Goal: Task Accomplishment & Management: Use online tool/utility

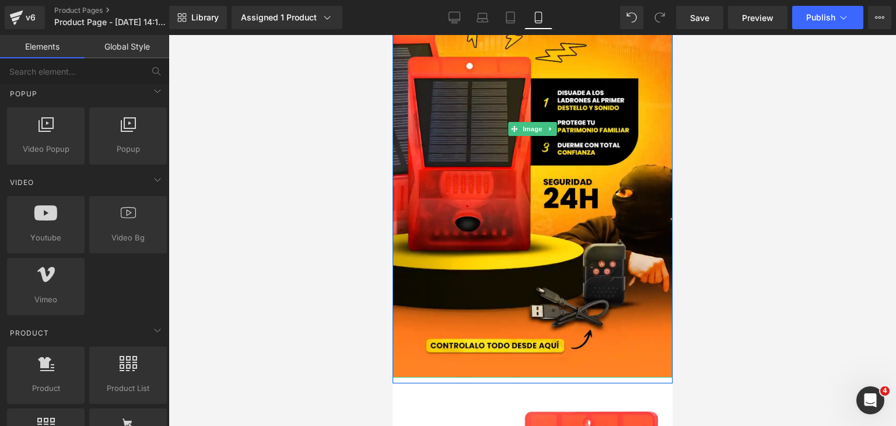
scroll to position [233, 0]
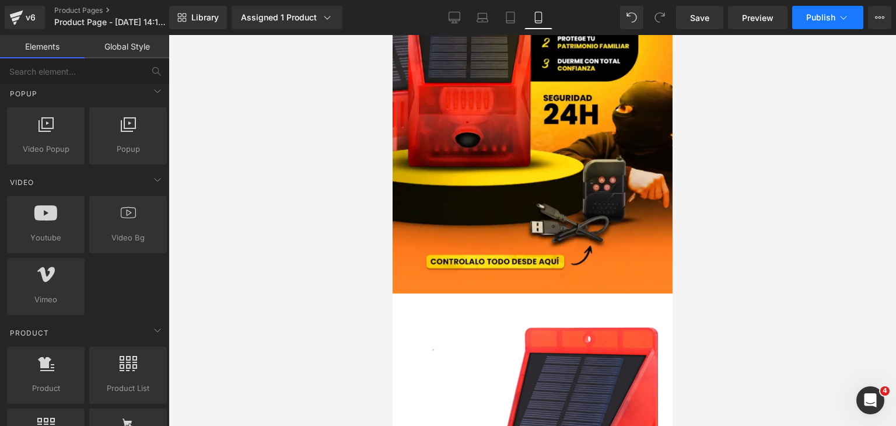
click at [850, 20] on button "Publish" at bounding box center [827, 17] width 71 height 23
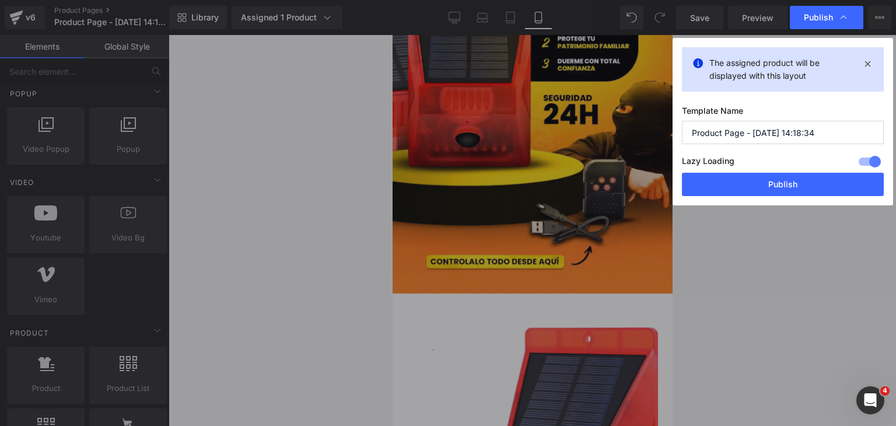
click at [850, 20] on div "Publish" at bounding box center [827, 17] width 74 height 23
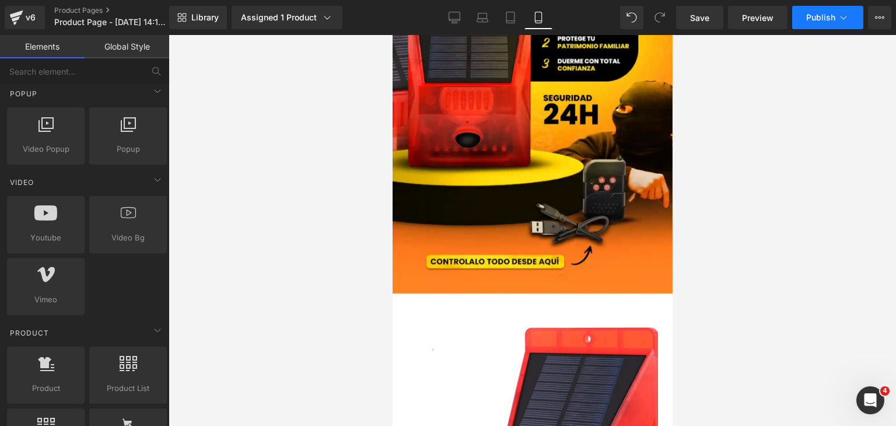
click at [819, 23] on button "Publish" at bounding box center [827, 17] width 71 height 23
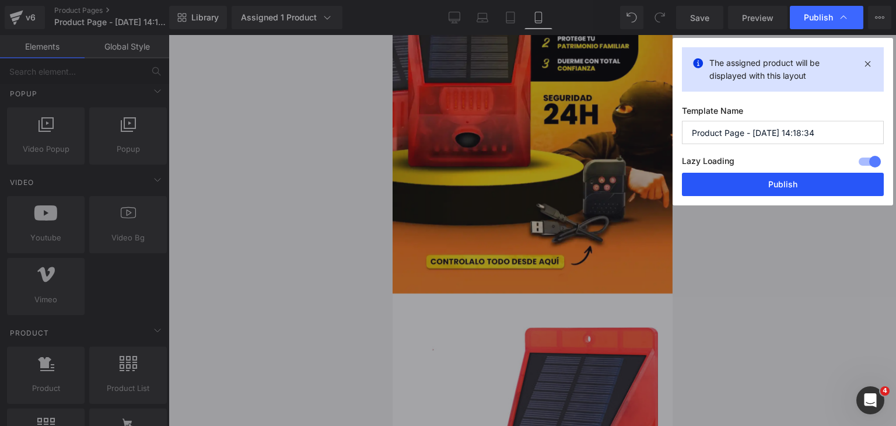
click at [774, 179] on button "Publish" at bounding box center [783, 184] width 202 height 23
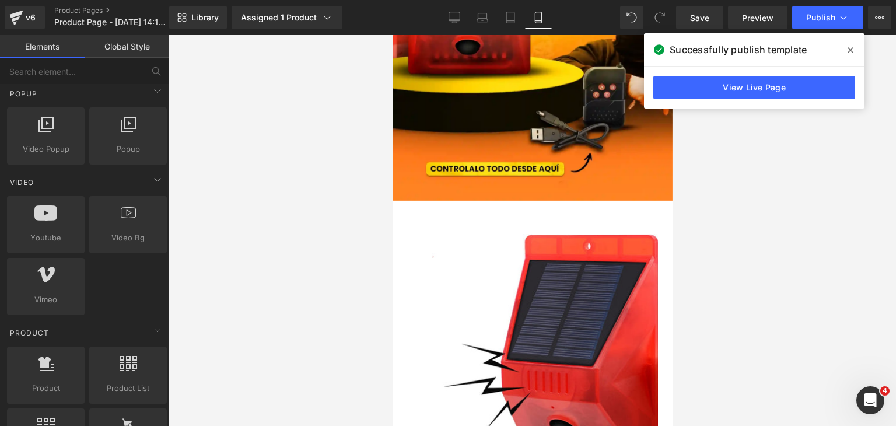
scroll to position [292, 0]
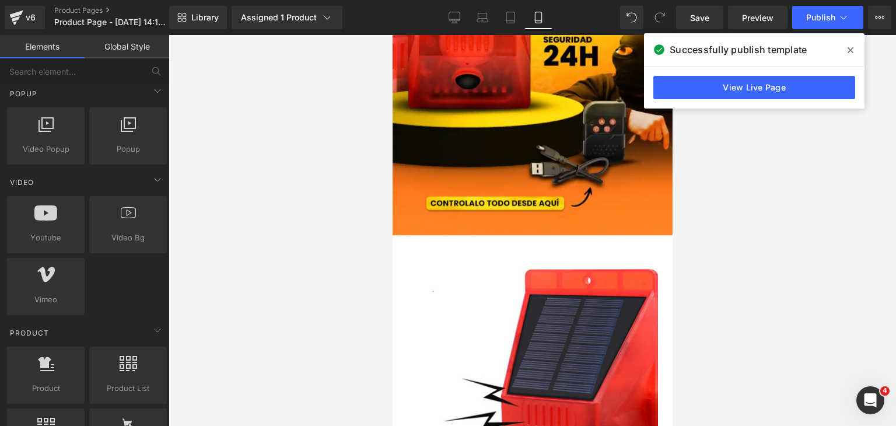
click at [844, 51] on span at bounding box center [851, 50] width 19 height 19
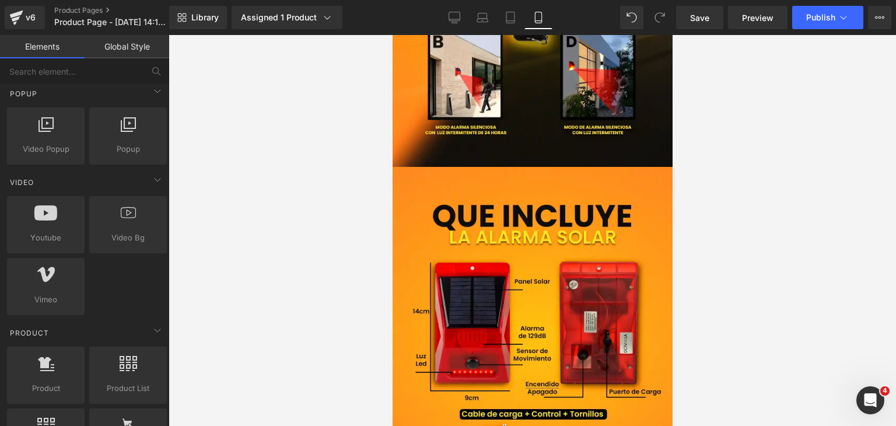
scroll to position [0, 0]
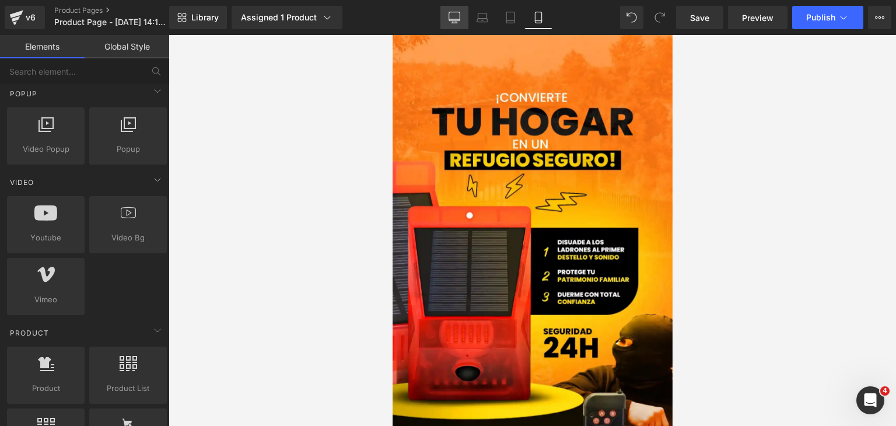
click at [465, 22] on link "Desktop" at bounding box center [455, 17] width 28 height 23
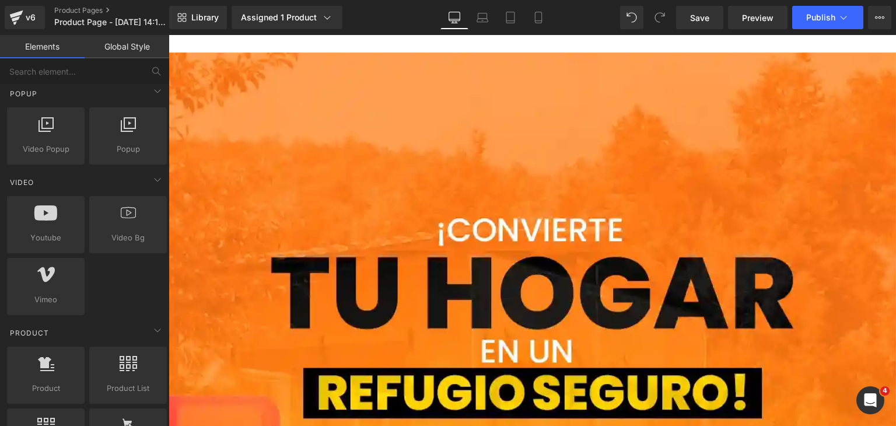
click at [149, 48] on link "Global Style" at bounding box center [127, 46] width 85 height 23
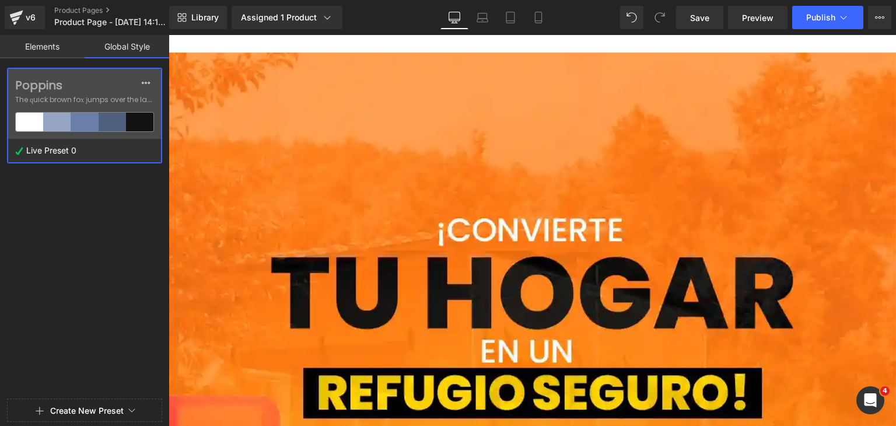
click at [39, 52] on link "Elements" at bounding box center [42, 46] width 85 height 23
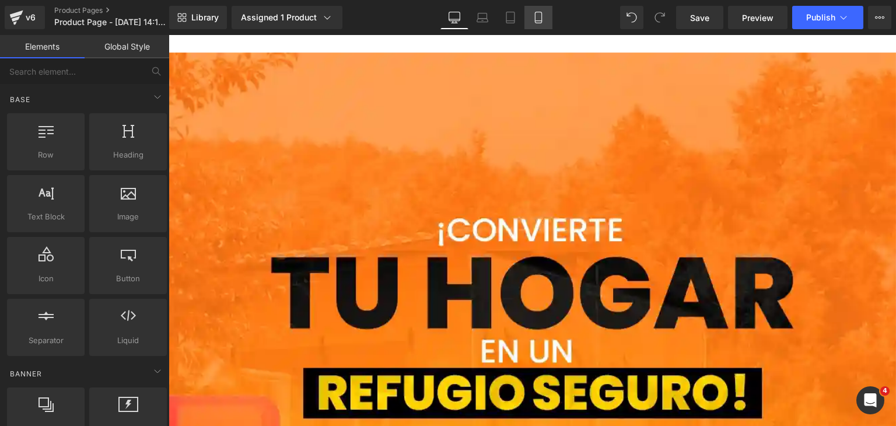
click at [533, 19] on icon at bounding box center [539, 18] width 12 height 12
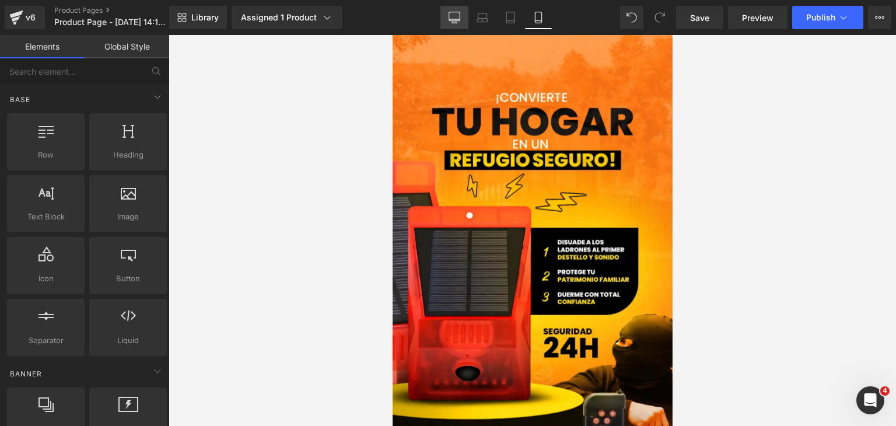
click at [452, 16] on icon at bounding box center [455, 18] width 12 height 12
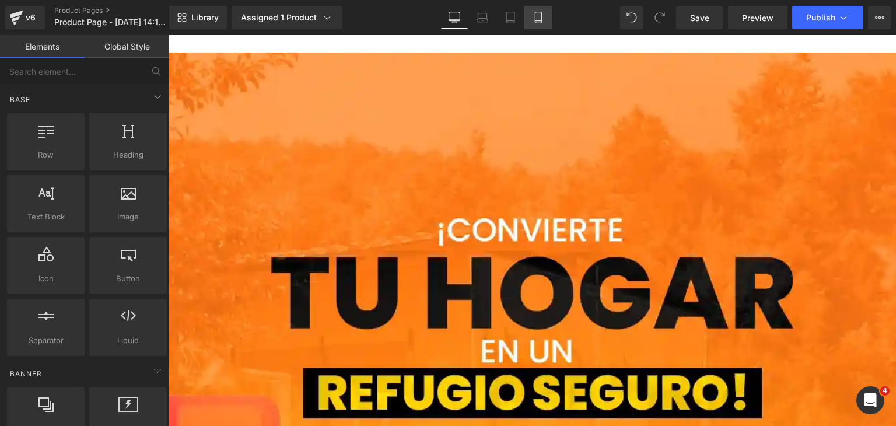
click at [533, 16] on icon at bounding box center [539, 18] width 12 height 12
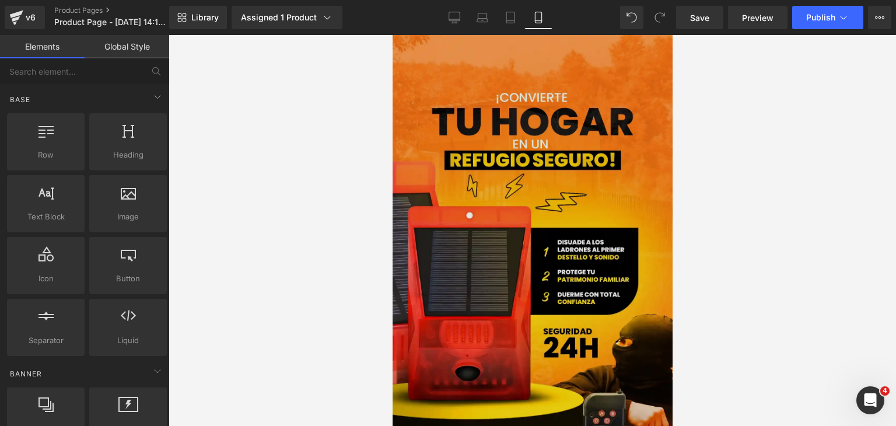
click at [481, 129] on img at bounding box center [532, 278] width 280 height 498
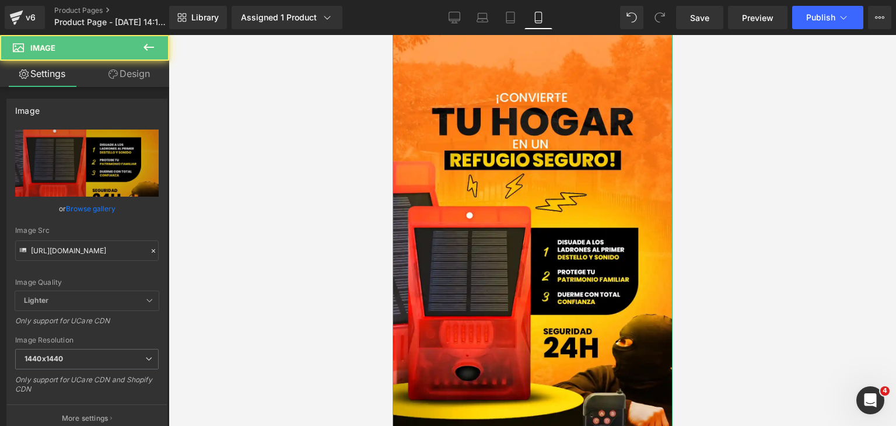
drag, startPoint x: 126, startPoint y: 69, endPoint x: 124, endPoint y: 83, distance: 14.8
click at [126, 69] on link "Design" at bounding box center [129, 74] width 85 height 26
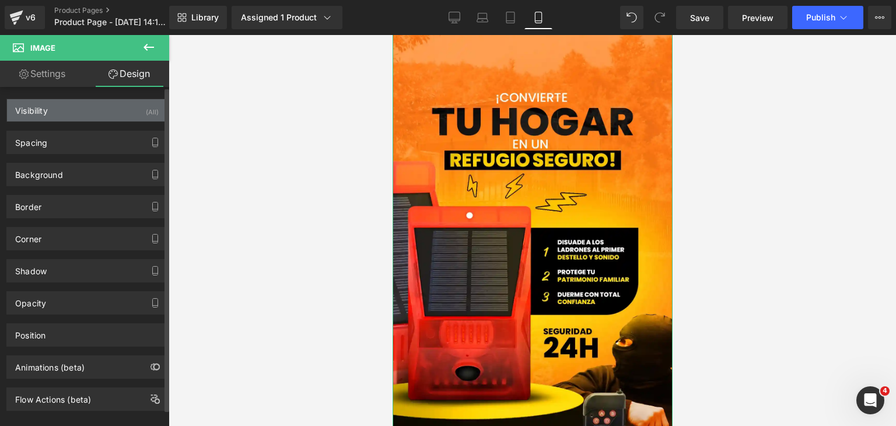
click at [116, 108] on div "Visibility (All)" at bounding box center [87, 110] width 160 height 22
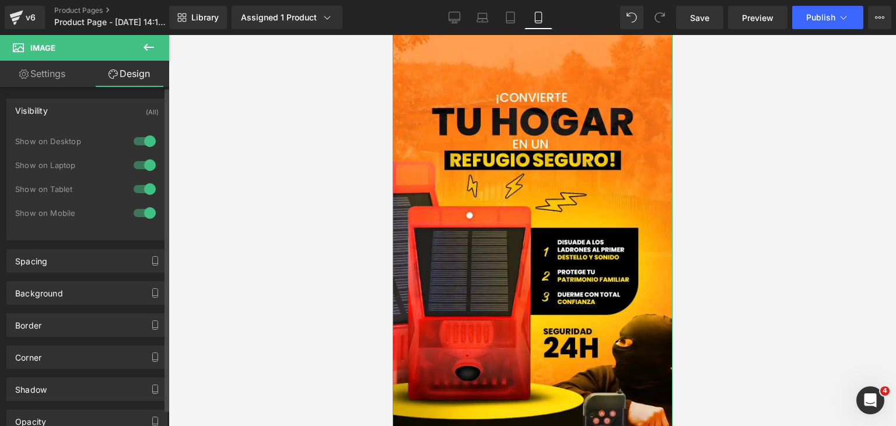
click at [143, 142] on div at bounding box center [145, 141] width 28 height 19
click at [140, 160] on div at bounding box center [145, 165] width 28 height 19
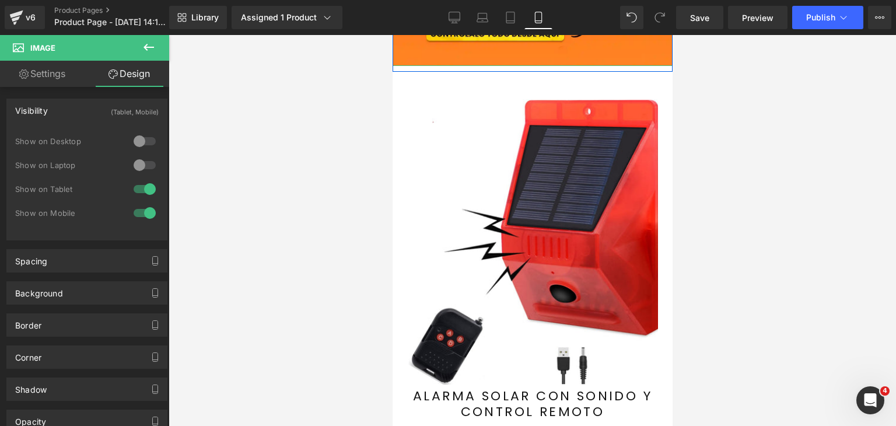
scroll to position [525, 0]
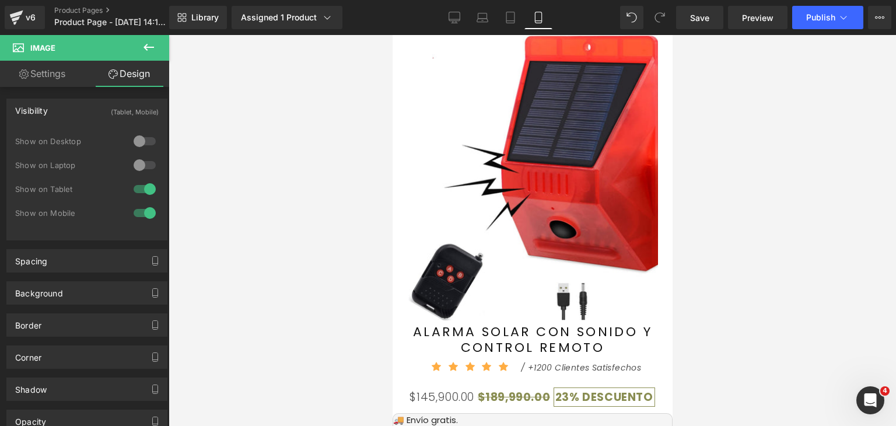
click at [515, 202] on img at bounding box center [533, 177] width 251 height 285
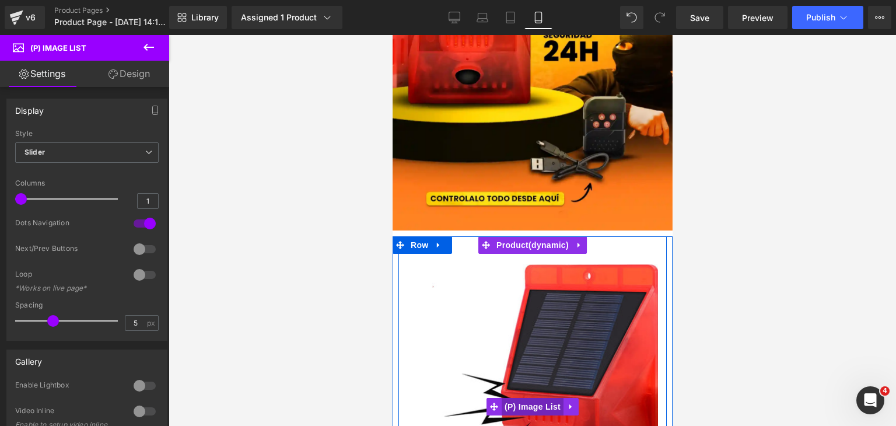
scroll to position [292, 0]
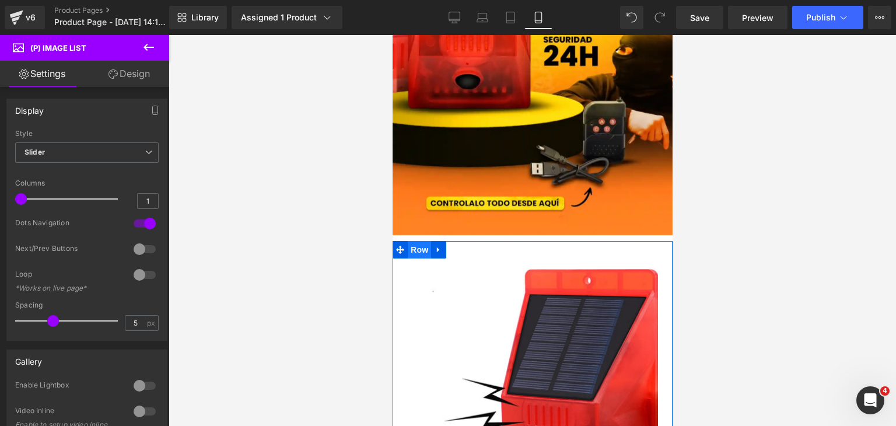
click at [416, 245] on span "Row" at bounding box center [418, 250] width 23 height 18
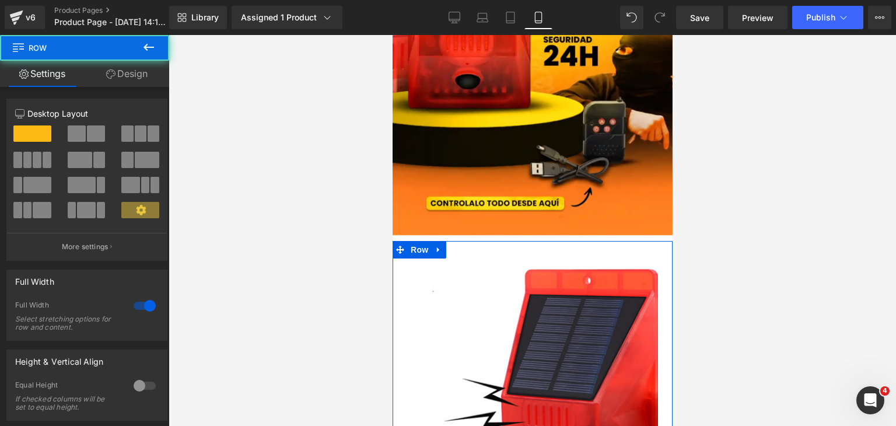
click at [141, 80] on link "Design" at bounding box center [127, 74] width 85 height 26
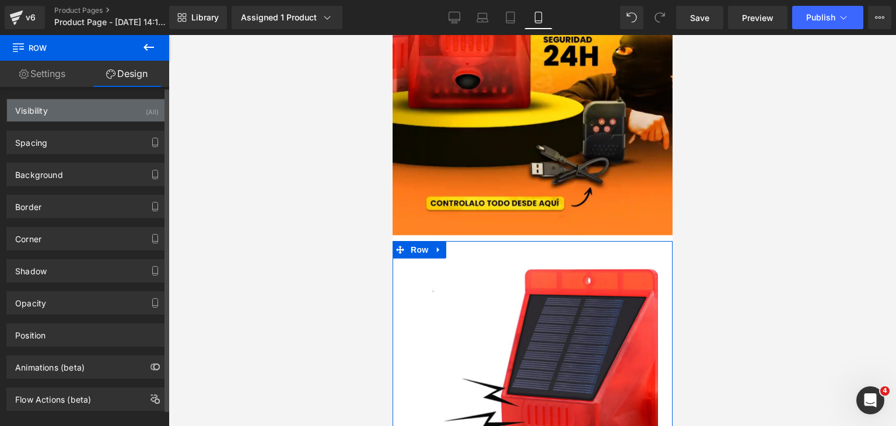
click at [93, 112] on div "Visibility (All)" at bounding box center [87, 110] width 160 height 22
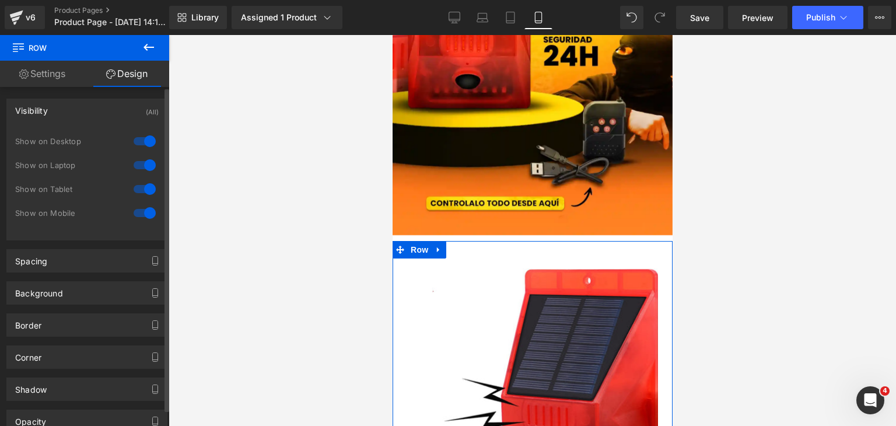
click at [135, 138] on div at bounding box center [145, 141] width 28 height 19
click at [139, 159] on div at bounding box center [145, 165] width 28 height 19
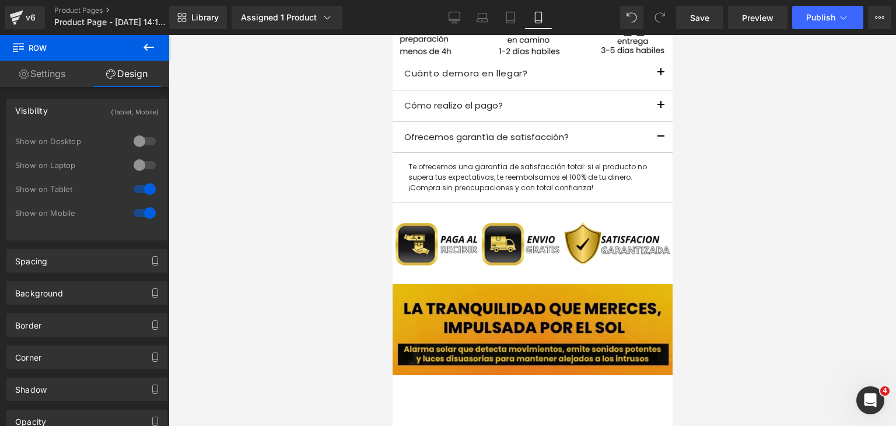
scroll to position [1109, 0]
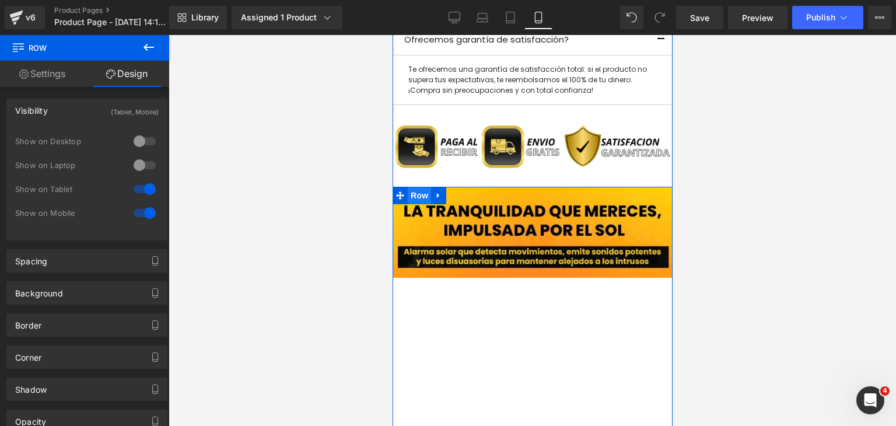
click at [410, 196] on span "Row" at bounding box center [418, 196] width 23 height 18
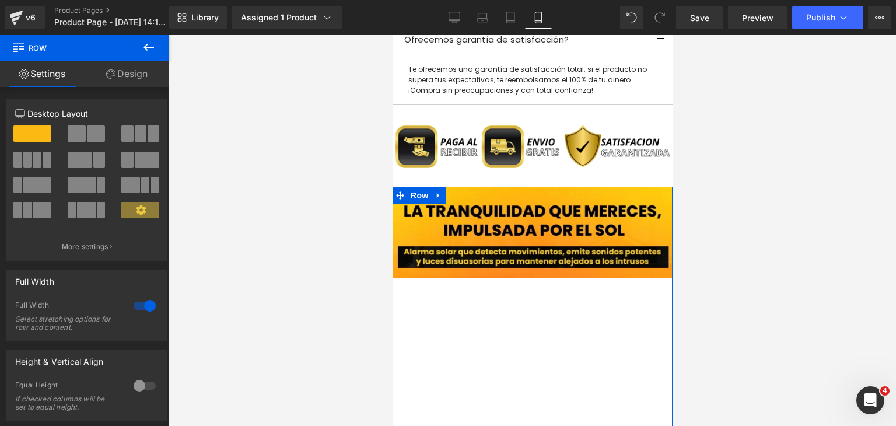
click at [137, 78] on link "Design" at bounding box center [127, 74] width 85 height 26
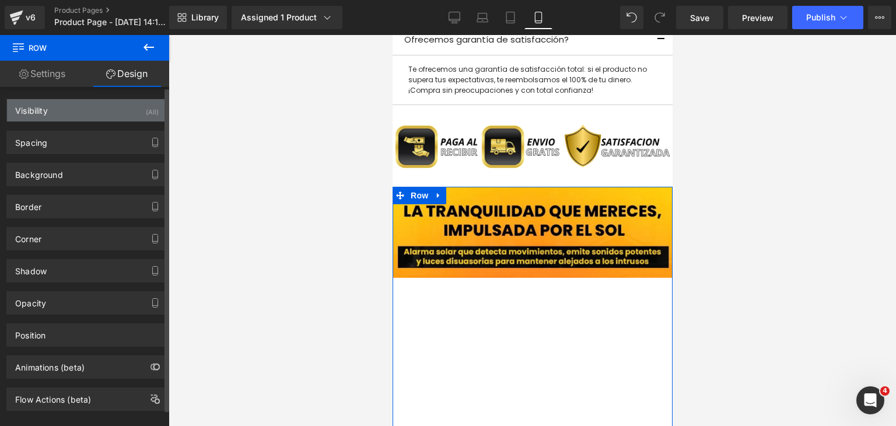
click at [70, 113] on div "Visibility (All)" at bounding box center [87, 110] width 160 height 22
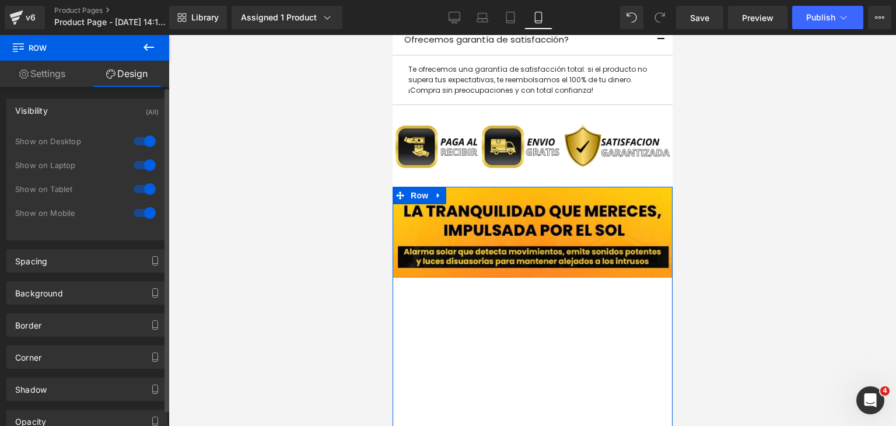
click at [138, 138] on div at bounding box center [145, 141] width 28 height 19
click at [140, 159] on div at bounding box center [145, 165] width 28 height 19
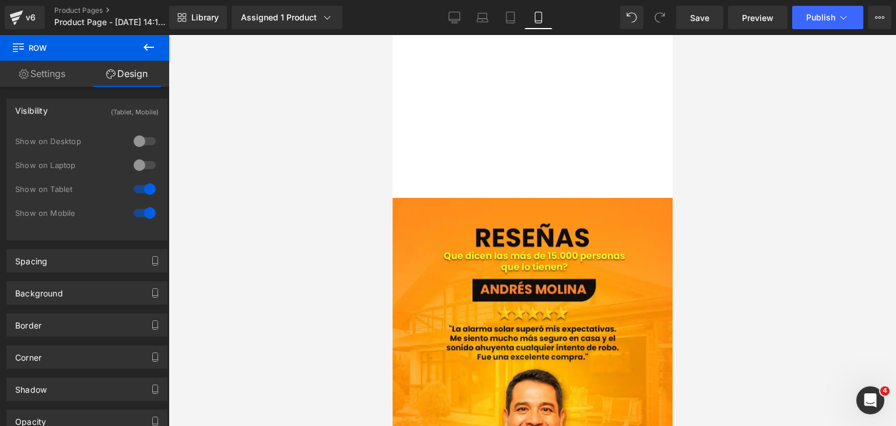
scroll to position [1692, 0]
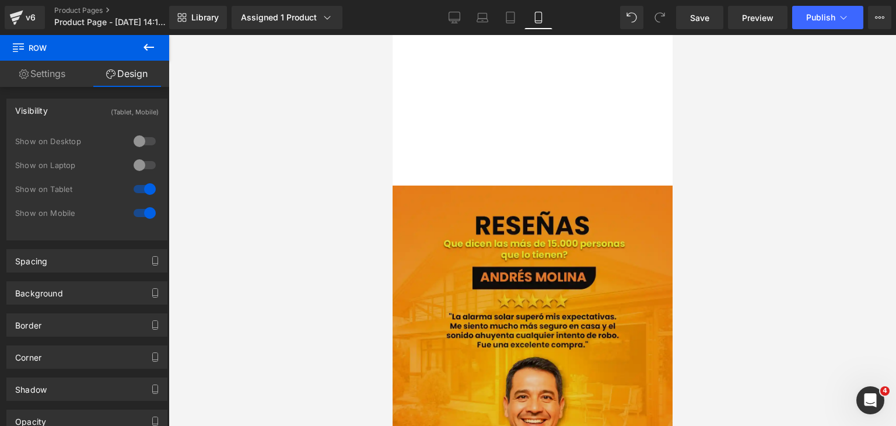
click at [525, 219] on img at bounding box center [532, 361] width 280 height 350
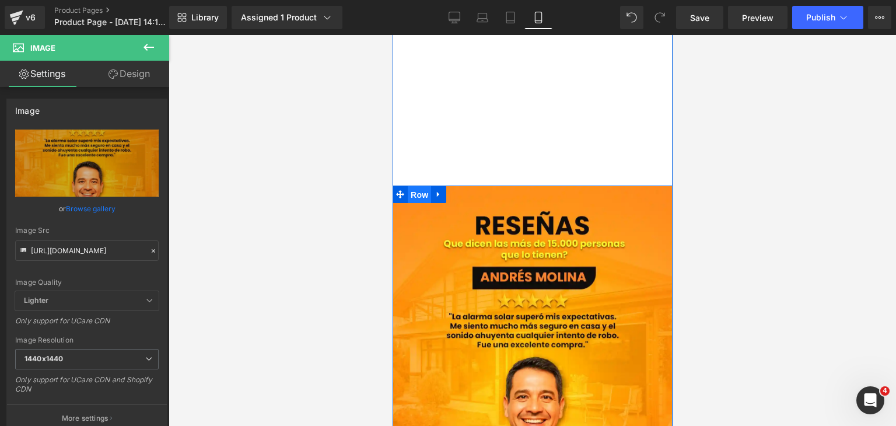
click at [423, 190] on span "Row" at bounding box center [418, 195] width 23 height 18
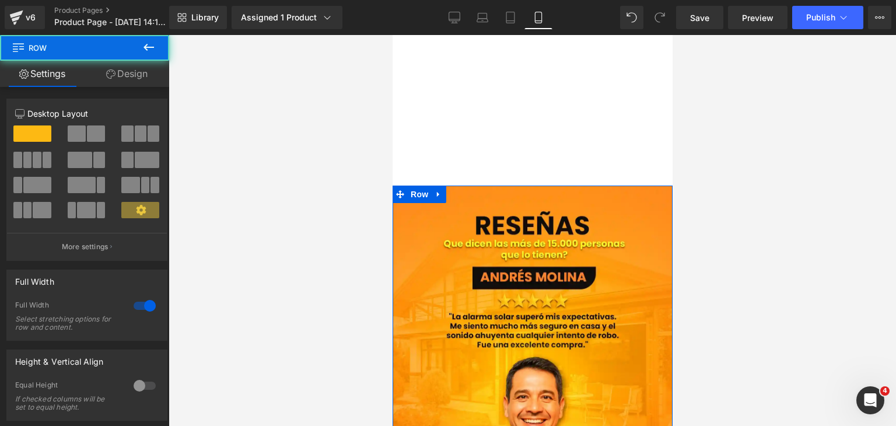
click at [135, 80] on link "Design" at bounding box center [127, 74] width 85 height 26
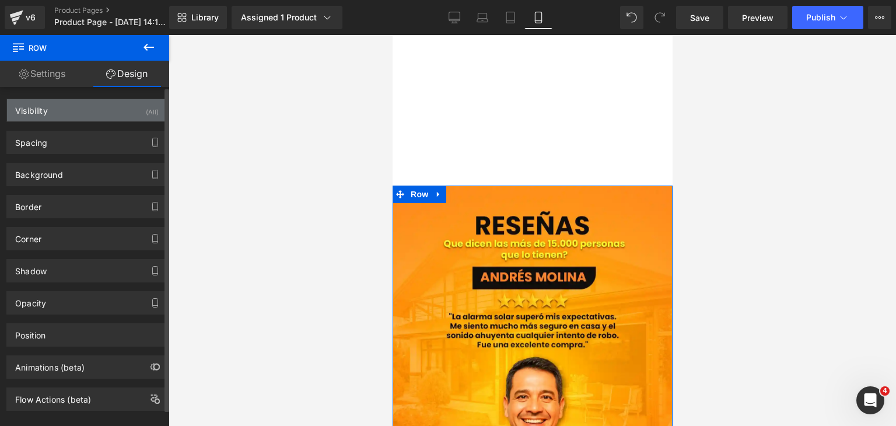
click at [110, 106] on div "Visibility (All)" at bounding box center [87, 110] width 160 height 22
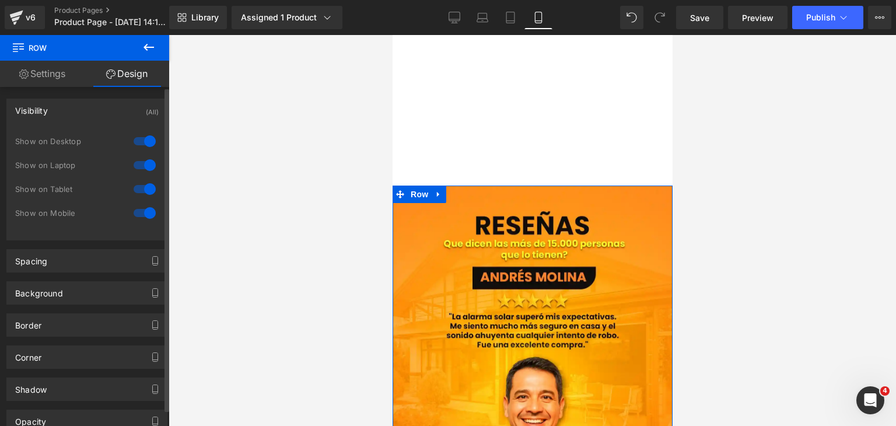
click at [139, 145] on div at bounding box center [145, 141] width 28 height 19
click at [138, 164] on div at bounding box center [145, 165] width 28 height 19
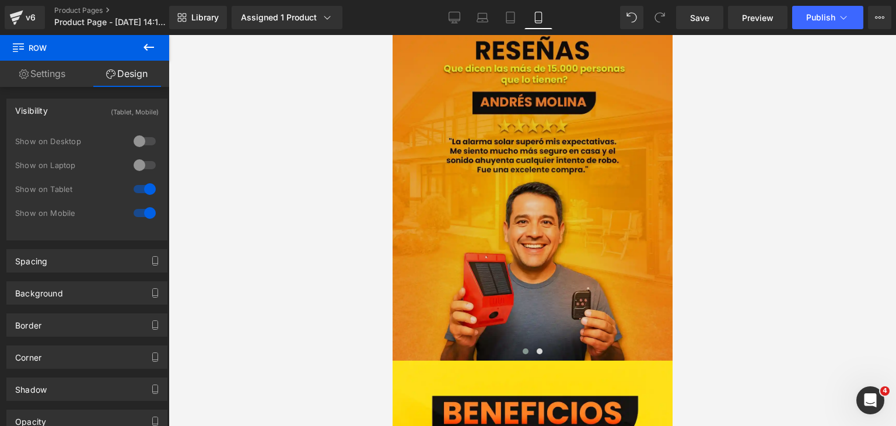
scroll to position [2101, 0]
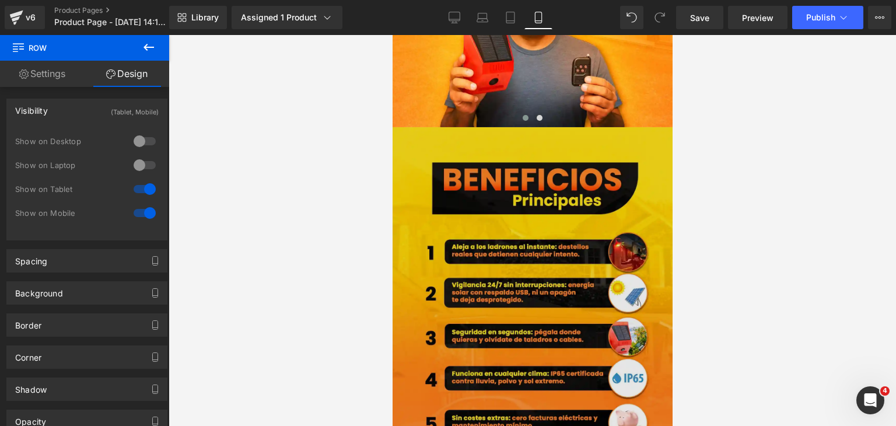
click at [528, 242] on img at bounding box center [532, 302] width 280 height 350
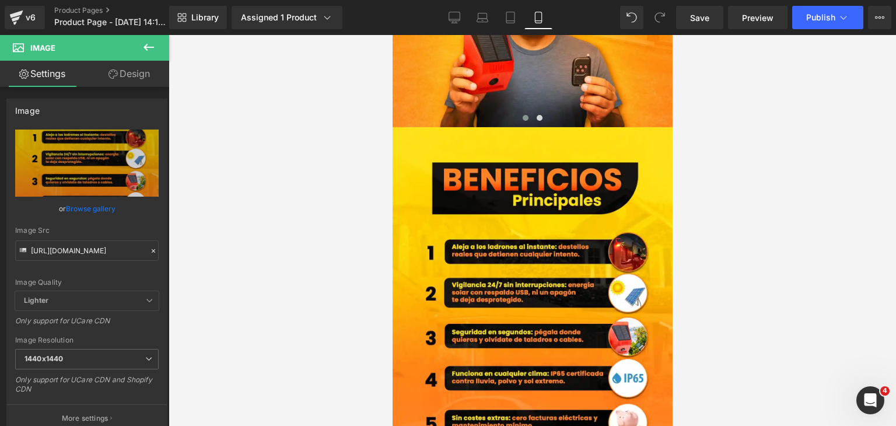
click at [130, 72] on link "Design" at bounding box center [129, 74] width 85 height 26
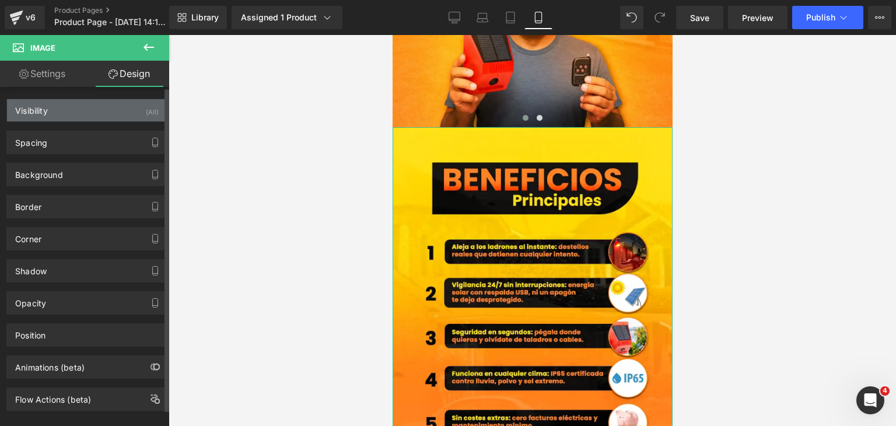
click at [92, 120] on div "Visibility (All)" at bounding box center [87, 110] width 160 height 22
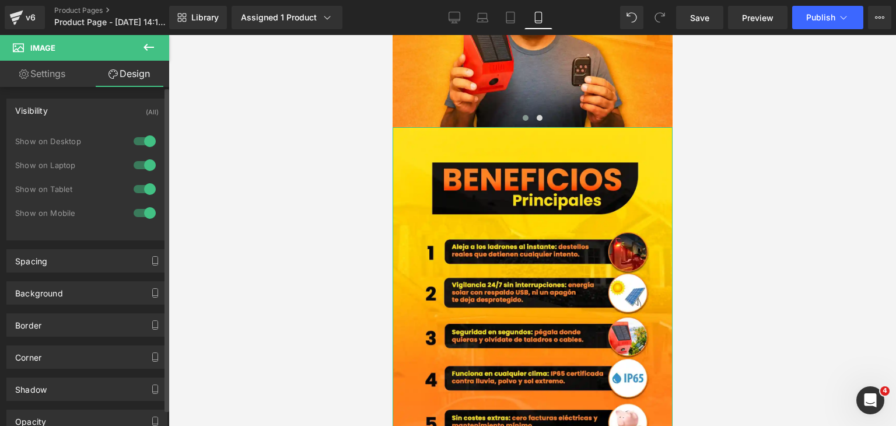
click at [135, 138] on div at bounding box center [145, 141] width 28 height 19
click at [139, 150] on div "Show on Desktop" at bounding box center [87, 147] width 144 height 24
click at [138, 156] on div at bounding box center [145, 165] width 28 height 19
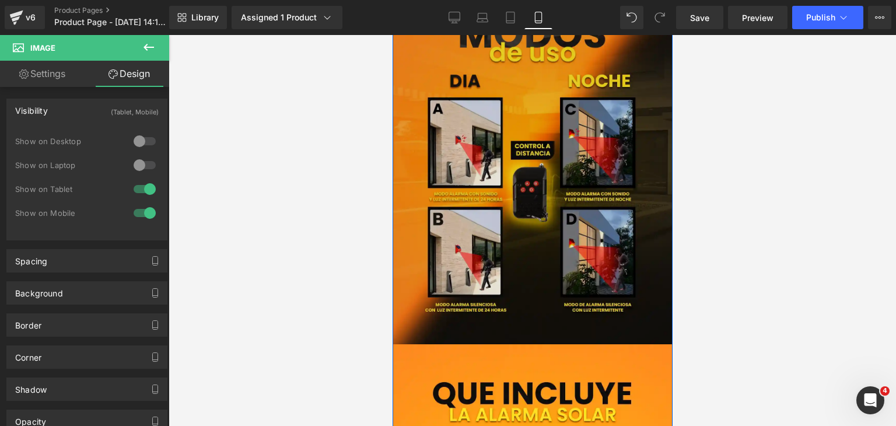
scroll to position [2568, 0]
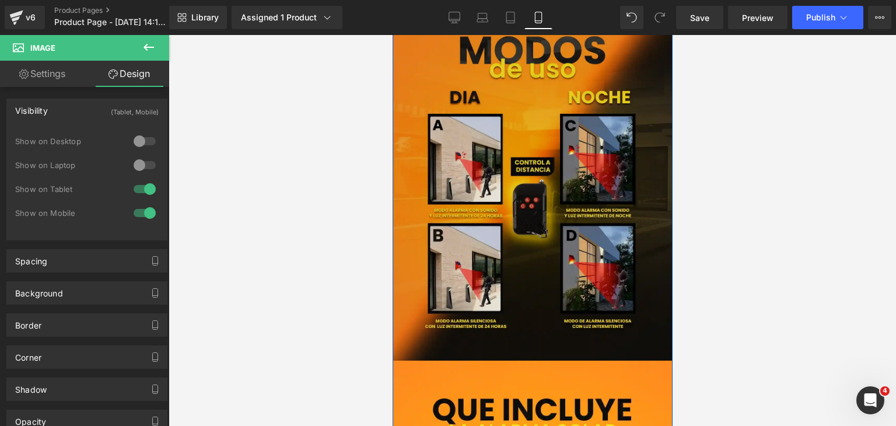
click at [540, 212] on img at bounding box center [532, 186] width 280 height 350
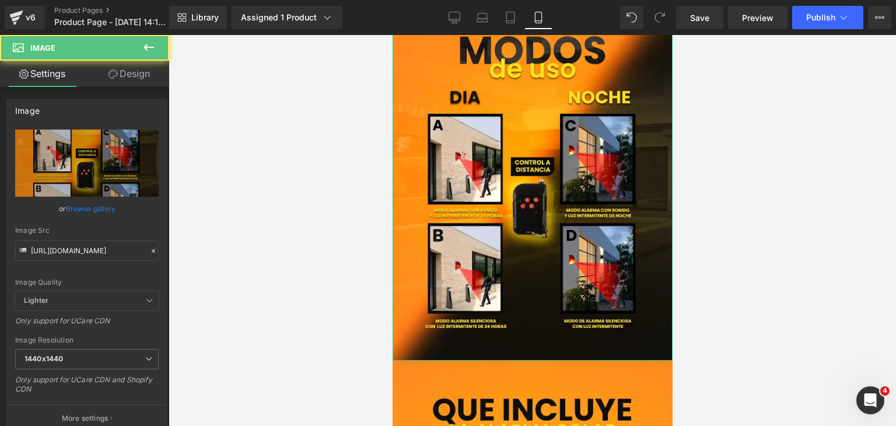
click at [125, 66] on link "Design" at bounding box center [129, 74] width 85 height 26
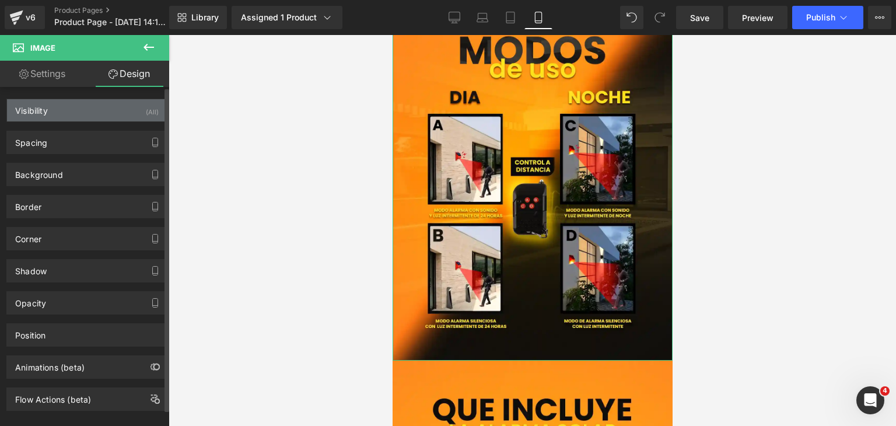
click at [82, 108] on div "Visibility (All)" at bounding box center [87, 110] width 160 height 22
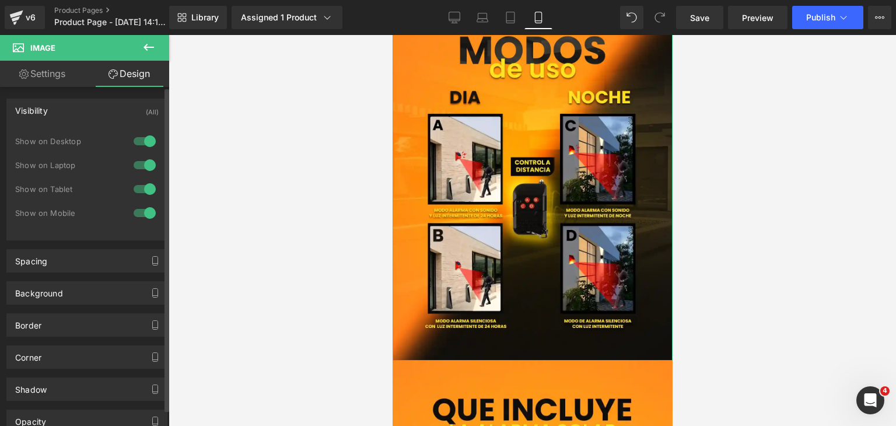
click at [133, 143] on div at bounding box center [145, 141] width 28 height 19
click at [145, 171] on div at bounding box center [145, 165] width 28 height 19
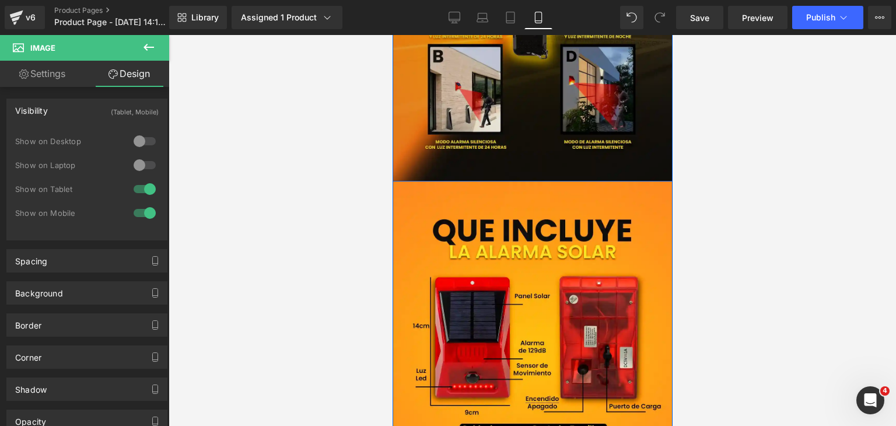
scroll to position [2859, 0]
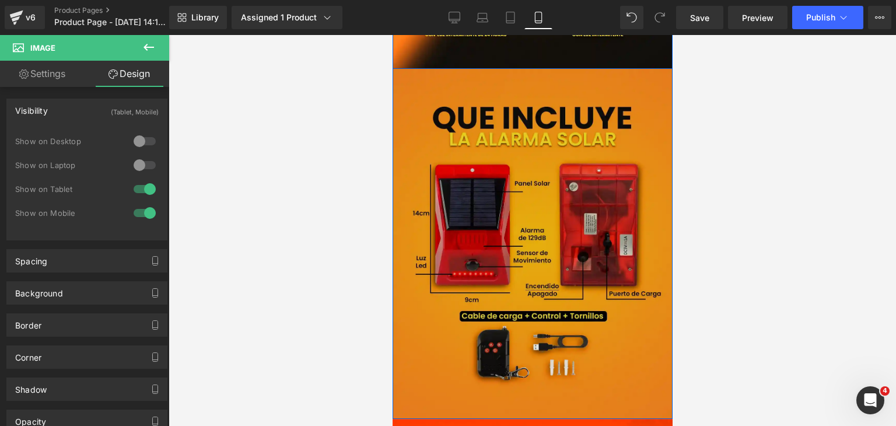
click at [512, 218] on img at bounding box center [532, 244] width 280 height 350
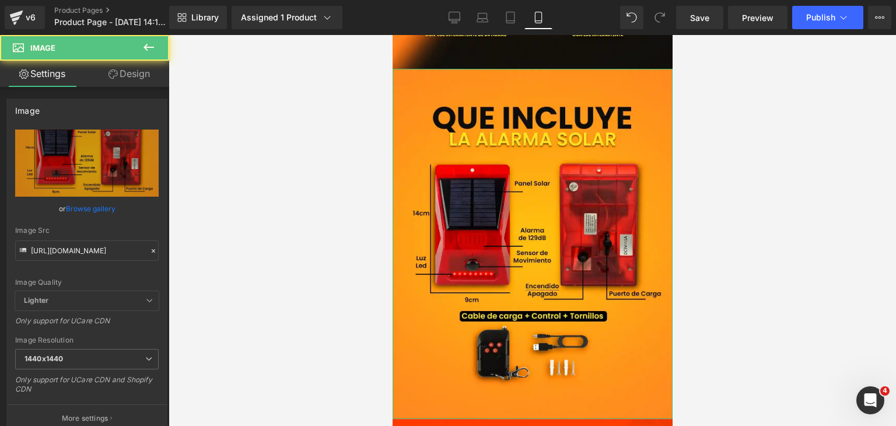
click at [141, 83] on link "Design" at bounding box center [129, 74] width 85 height 26
click at [0, 0] on div "Visibility" at bounding box center [0, 0] width 0 height 0
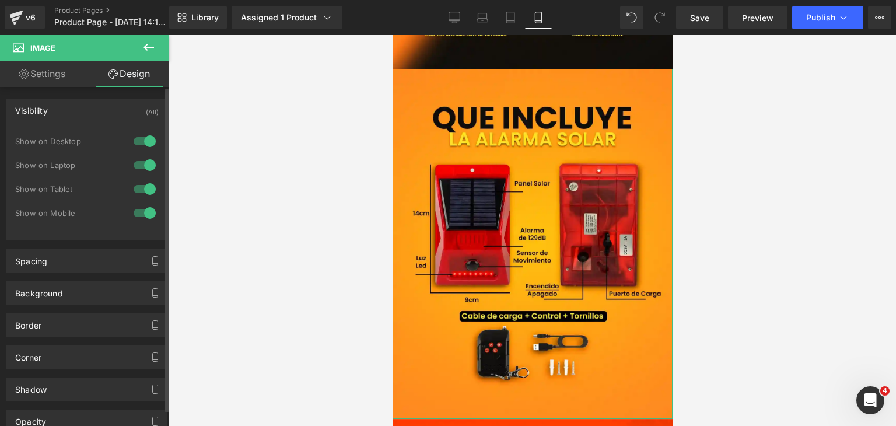
click at [131, 148] on div at bounding box center [145, 141] width 28 height 19
click at [138, 162] on div at bounding box center [145, 165] width 28 height 19
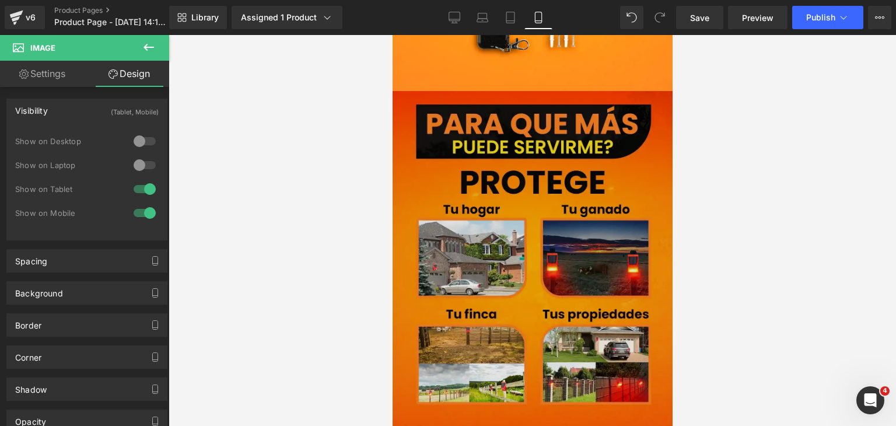
scroll to position [3210, 0]
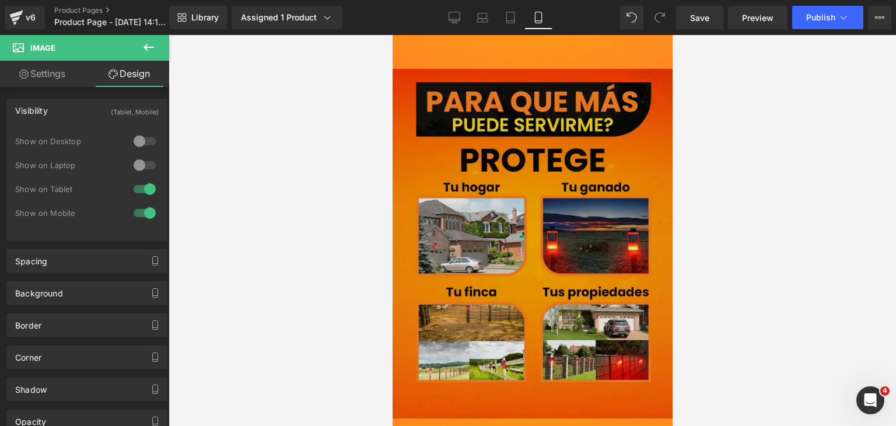
click at [520, 212] on img at bounding box center [532, 244] width 280 height 350
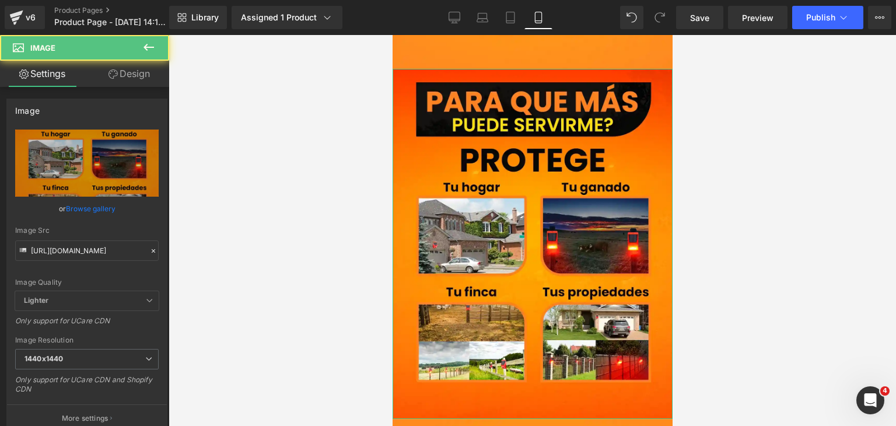
click at [132, 69] on link "Design" at bounding box center [129, 74] width 85 height 26
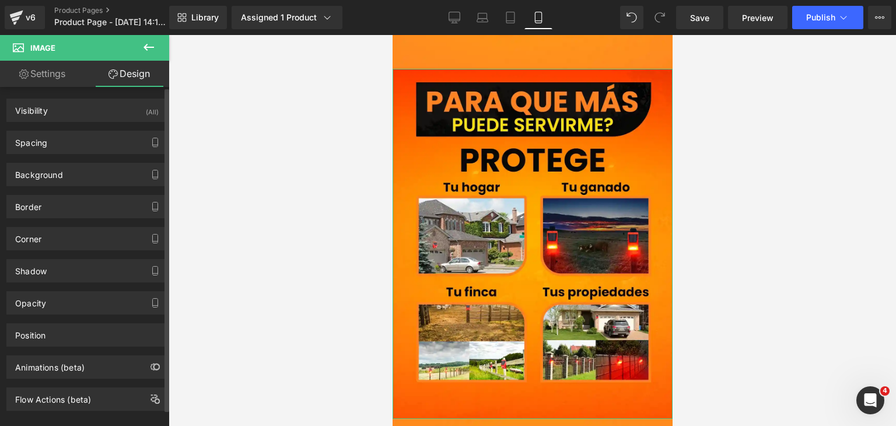
click at [117, 125] on div "Spacing [GEOGRAPHIC_DATA] [GEOGRAPHIC_DATA]" at bounding box center [87, 138] width 174 height 32
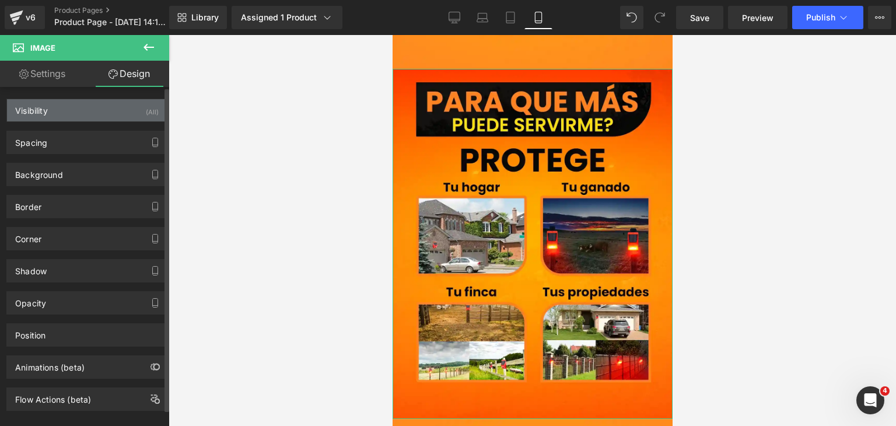
click at [113, 111] on div "Visibility (All)" at bounding box center [87, 110] width 160 height 22
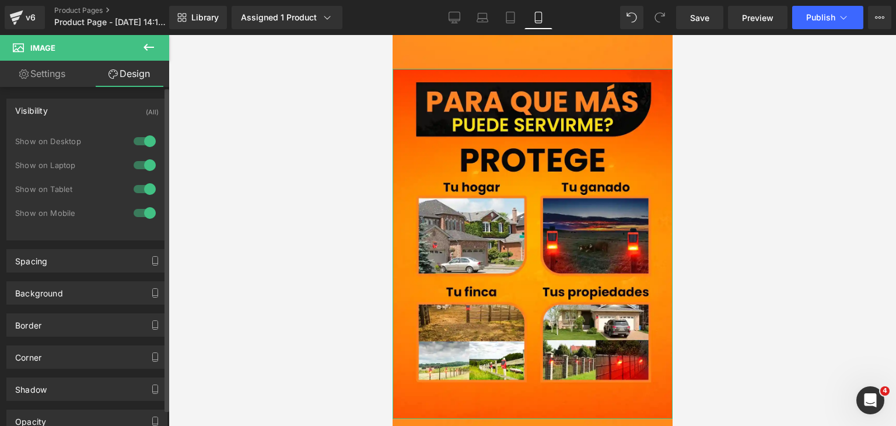
click at [138, 138] on div at bounding box center [145, 141] width 28 height 19
click at [142, 164] on div at bounding box center [145, 165] width 28 height 19
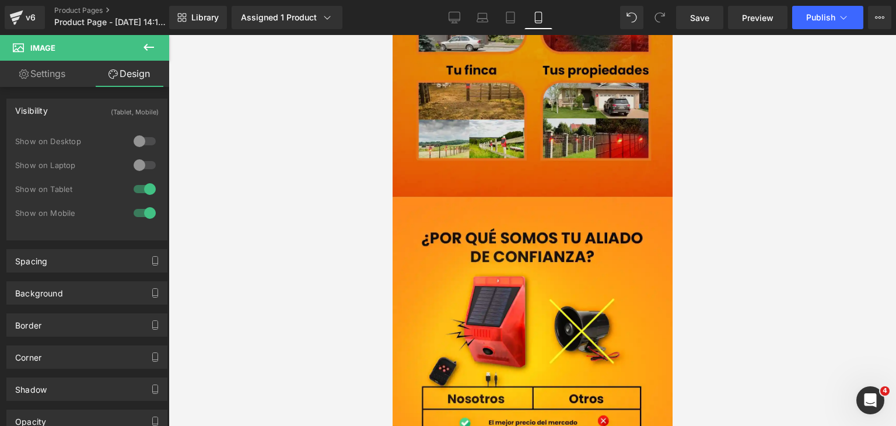
scroll to position [3560, 0]
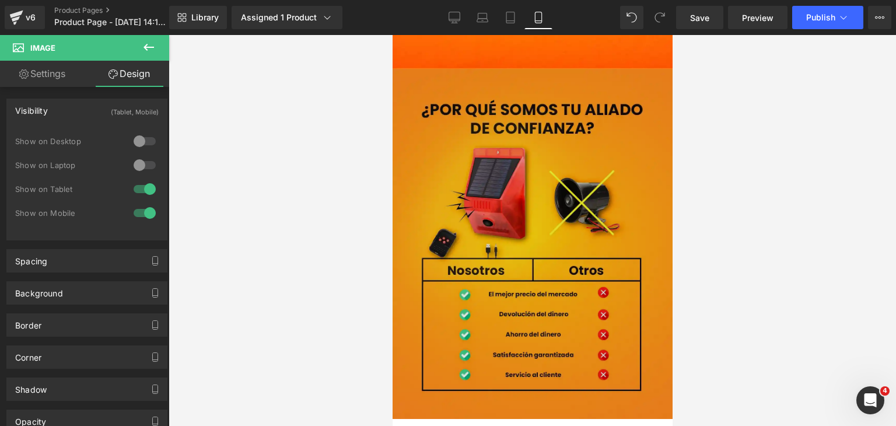
click at [522, 200] on img at bounding box center [532, 244] width 280 height 350
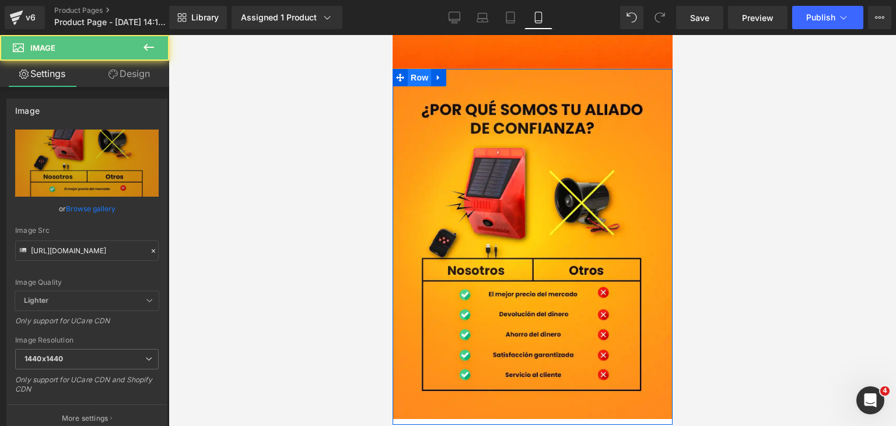
click at [414, 69] on span "Row" at bounding box center [418, 78] width 23 height 18
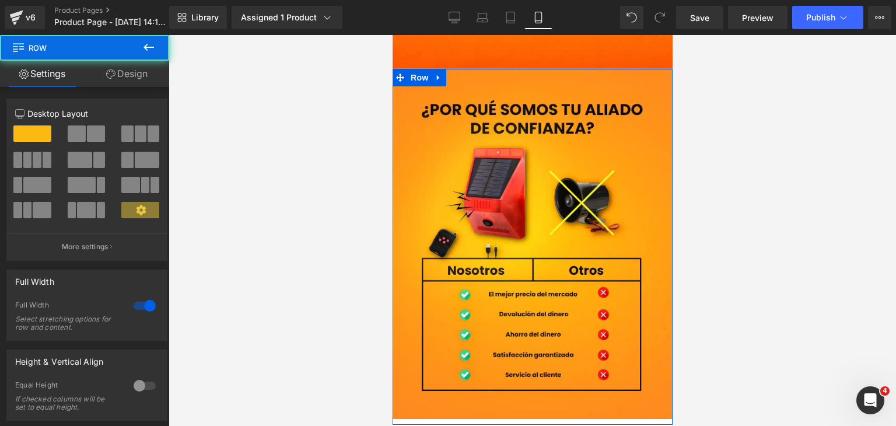
click at [132, 78] on link "Design" at bounding box center [127, 74] width 85 height 26
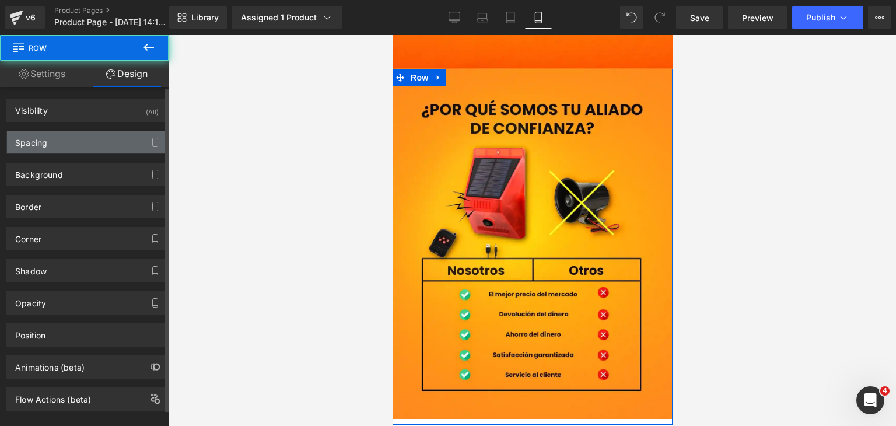
click at [94, 148] on div "Spacing" at bounding box center [87, 142] width 160 height 22
type input "0"
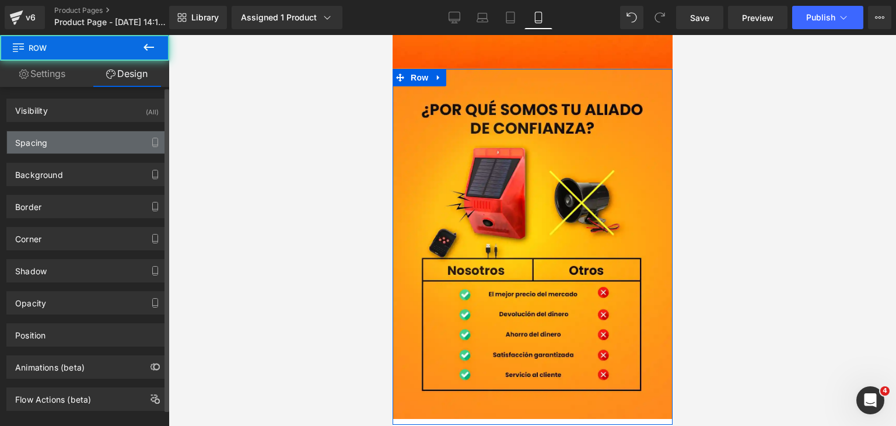
type input "10"
type input "0"
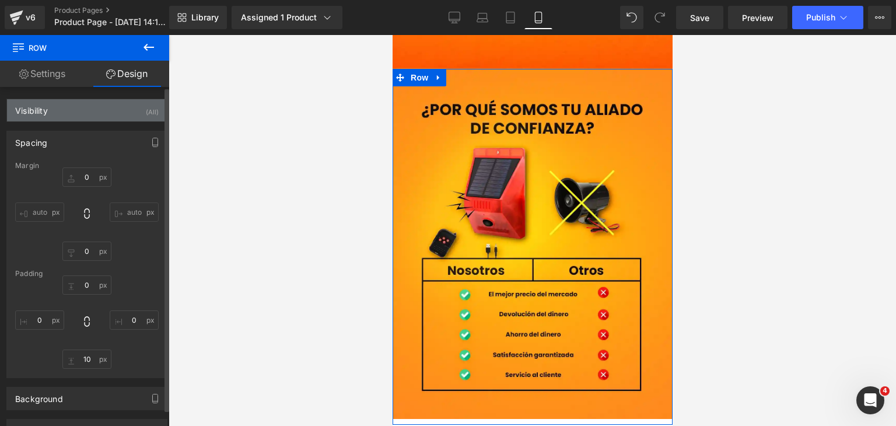
click at [75, 116] on div "Visibility (All)" at bounding box center [87, 110] width 160 height 22
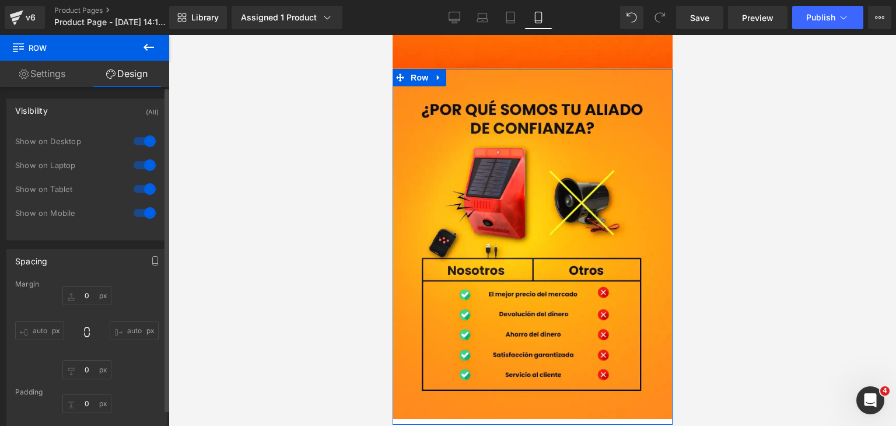
click at [135, 142] on div at bounding box center [145, 141] width 28 height 19
click at [142, 164] on div at bounding box center [145, 165] width 28 height 19
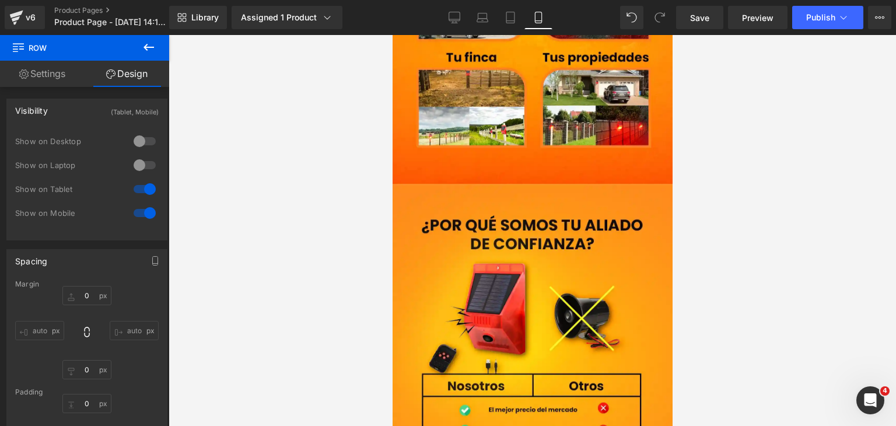
scroll to position [3443, 0]
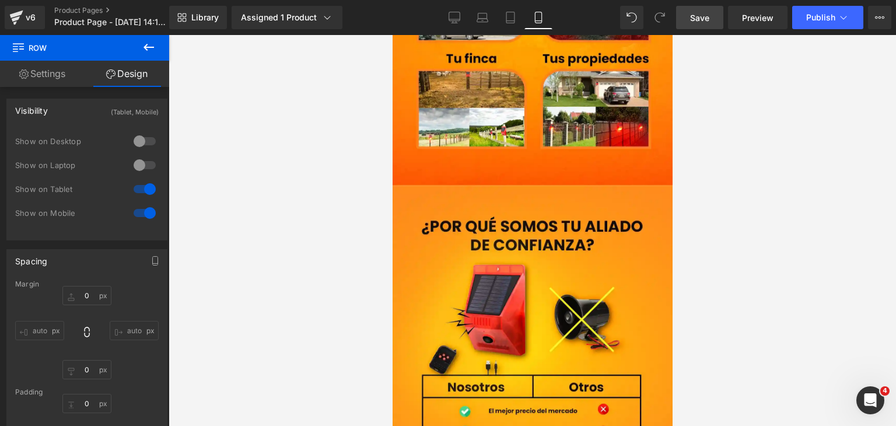
click at [712, 20] on link "Save" at bounding box center [699, 17] width 47 height 23
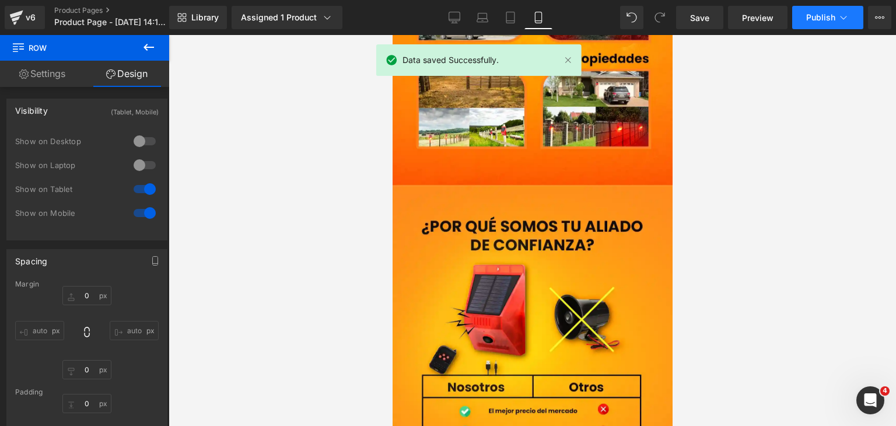
click at [828, 20] on span "Publish" at bounding box center [820, 17] width 29 height 9
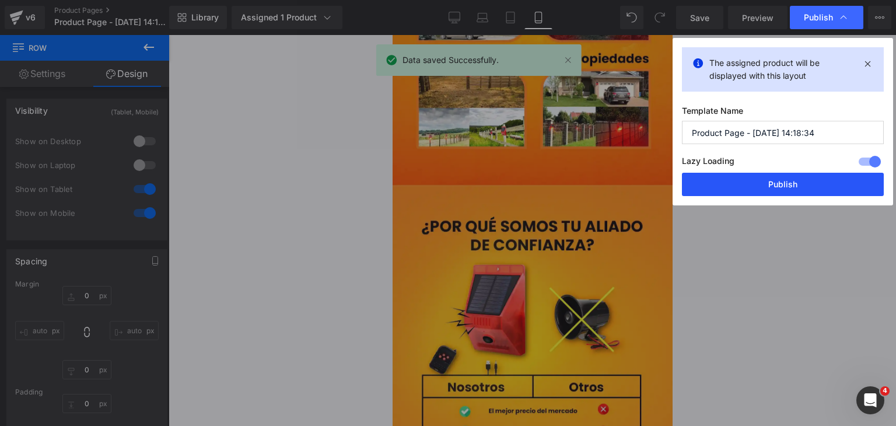
click at [810, 173] on button "Publish" at bounding box center [783, 184] width 202 height 23
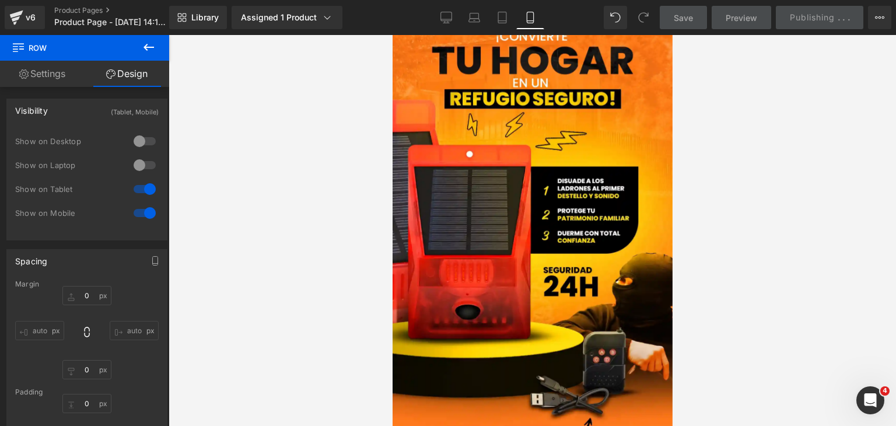
scroll to position [0, 0]
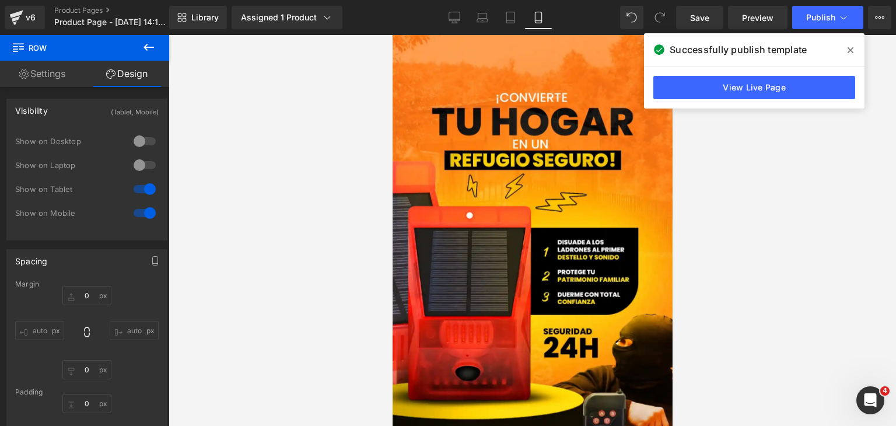
click at [856, 52] on span at bounding box center [851, 50] width 19 height 19
